Goal: Find specific page/section: Find specific page/section

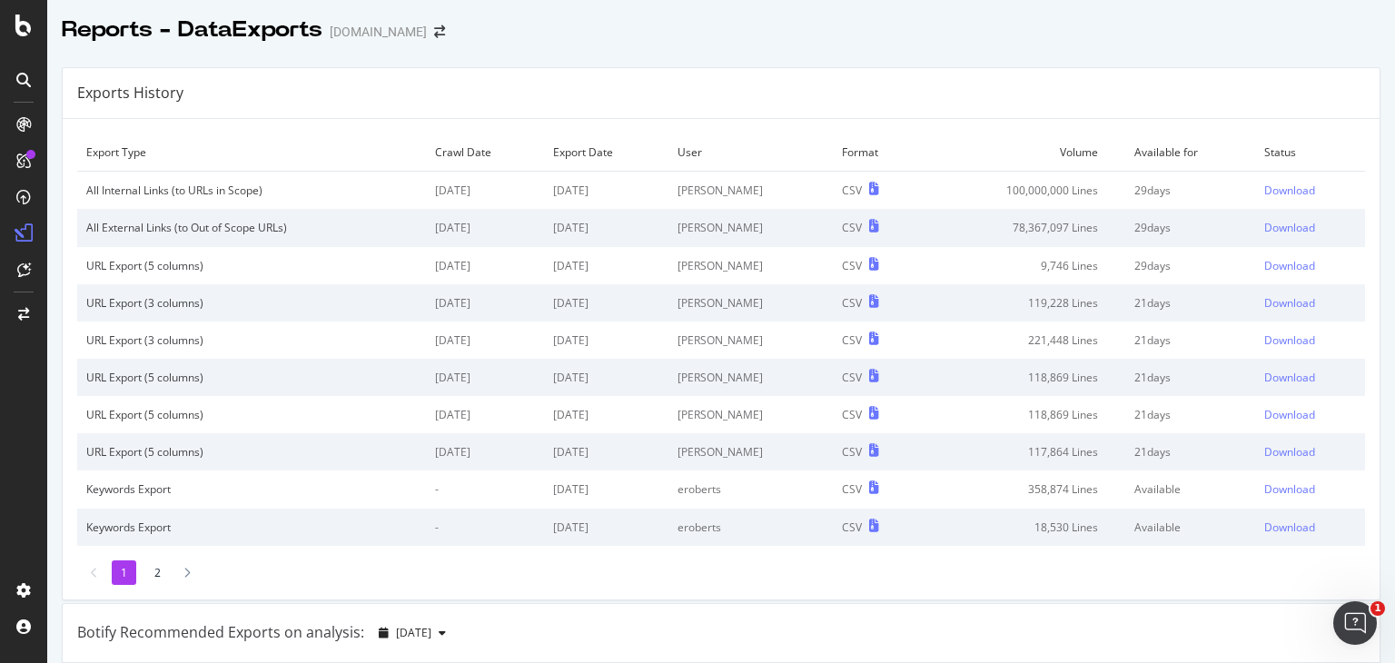
click at [203, 263] on div "URL Export (5 columns)" at bounding box center [251, 265] width 331 height 15
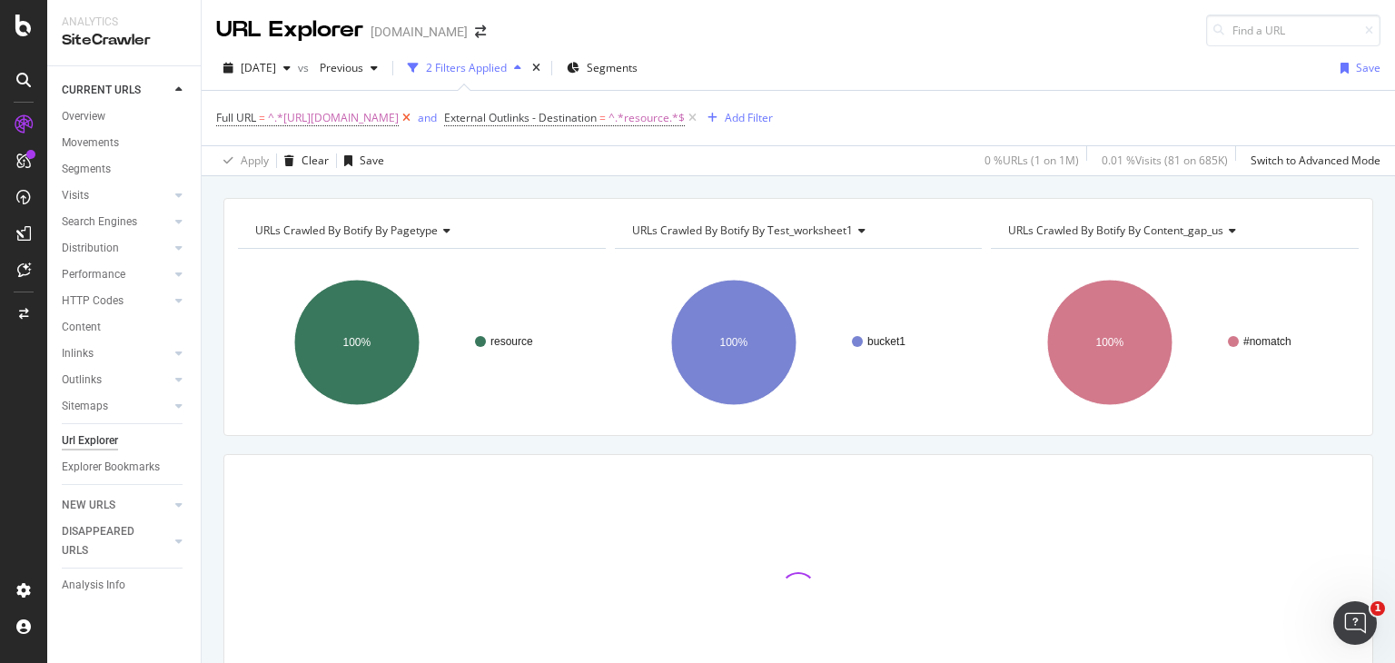
click at [414, 115] on icon at bounding box center [406, 118] width 15 height 18
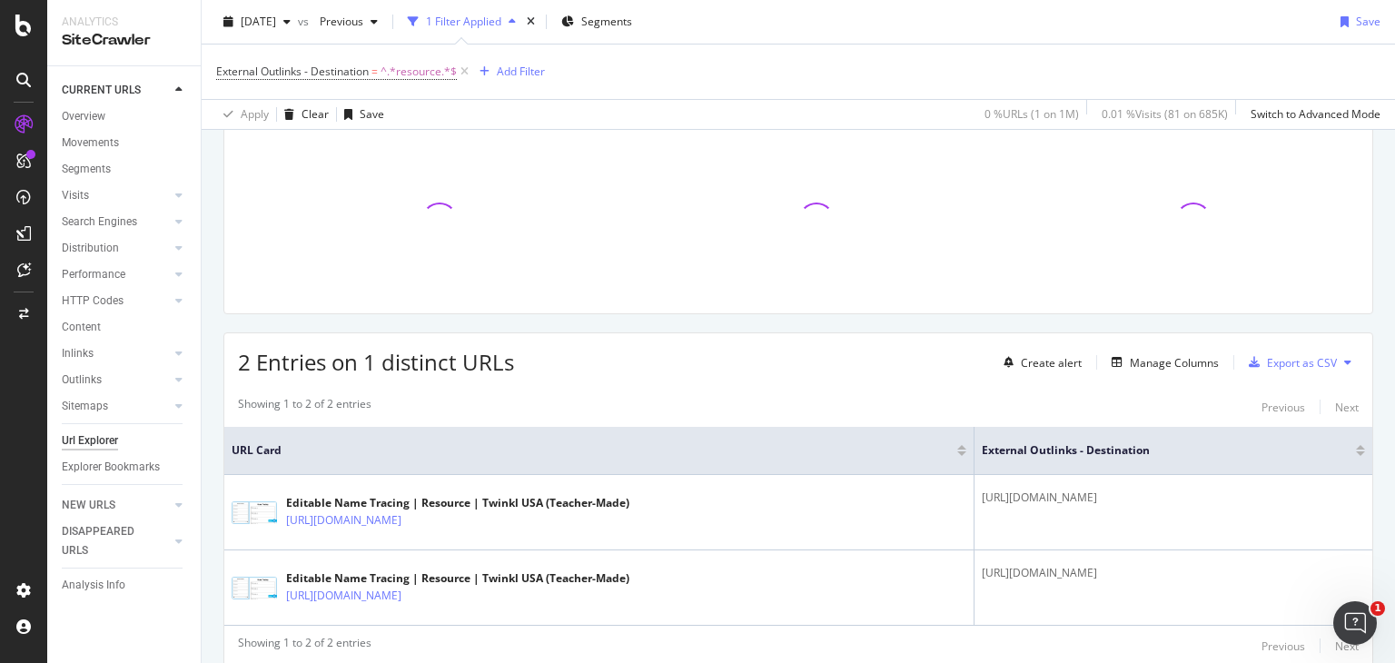
scroll to position [91, 0]
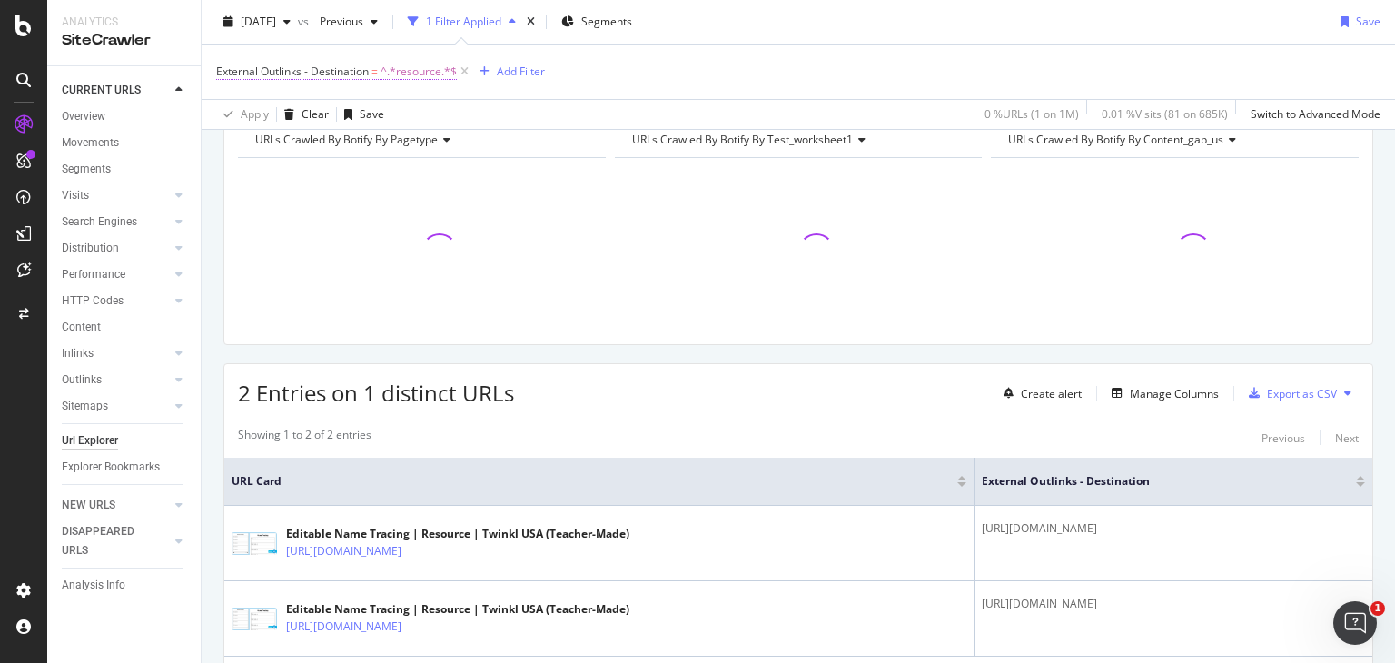
click at [384, 72] on span "^.*resource.*$" at bounding box center [419, 71] width 76 height 25
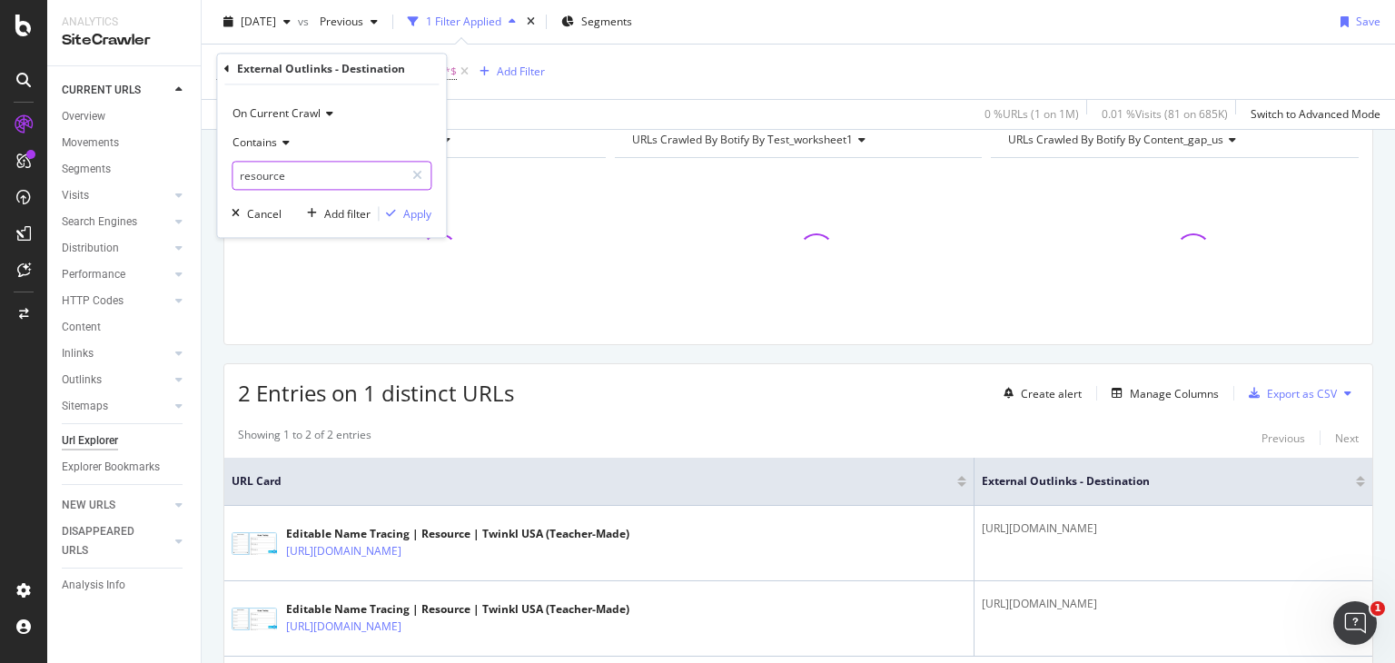
click at [358, 184] on input "resource" at bounding box center [319, 176] width 172 height 29
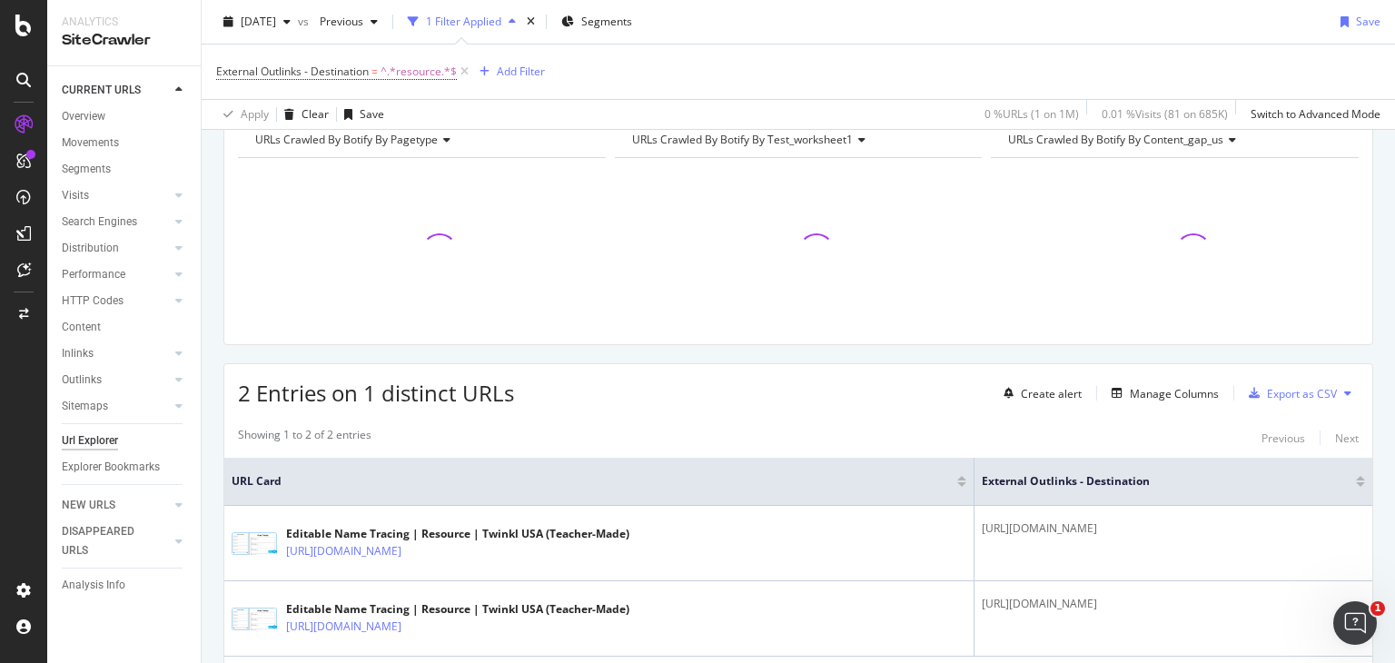
click at [492, 104] on div "Apply Clear Save 0 % URLs ( 1 on 1M ) 0.01 % Visits ( 81 on 685K ) Switch to Ad…" at bounding box center [799, 114] width 1194 height 30
click at [448, 72] on span "^.*resource.*$" at bounding box center [419, 71] width 76 height 25
click at [496, 99] on div "Apply Clear Save 0 % URLs ( 1 on 1M ) 0.01 % Visits ( 81 on 685K ) Switch to Ad…" at bounding box center [799, 114] width 1194 height 30
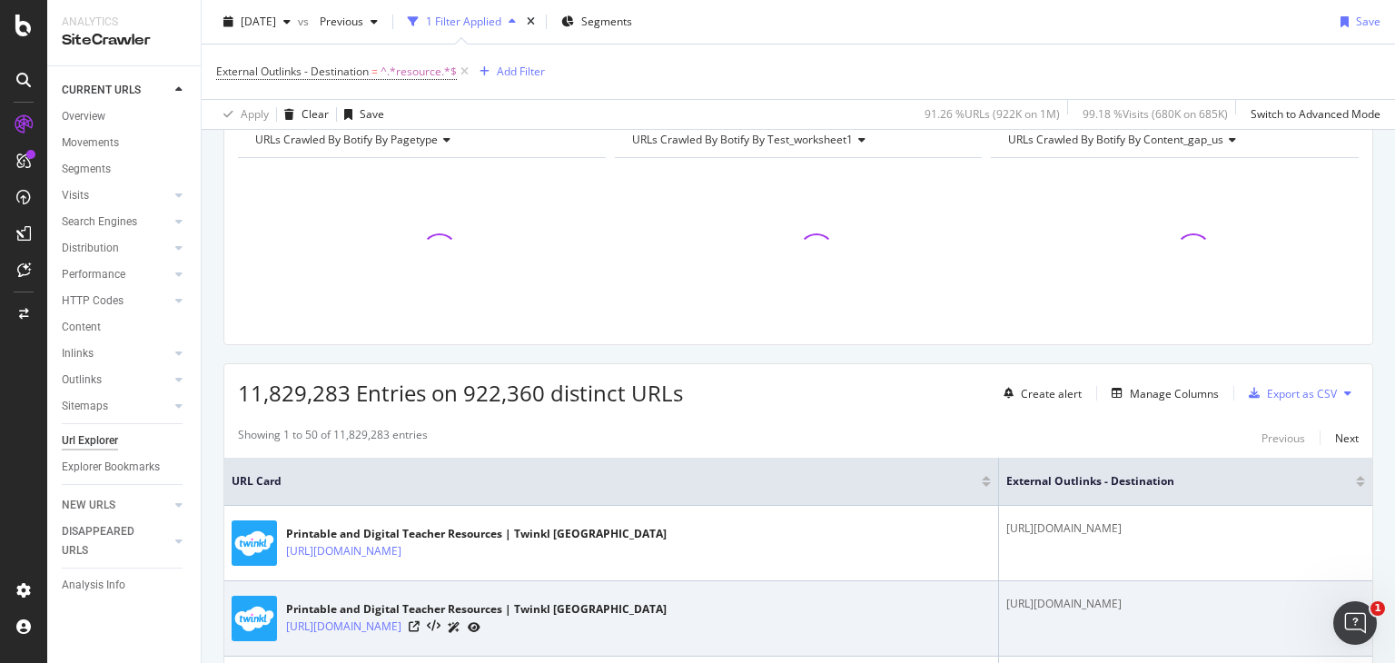
scroll to position [0, 0]
